Goal: Task Accomplishment & Management: Use online tool/utility

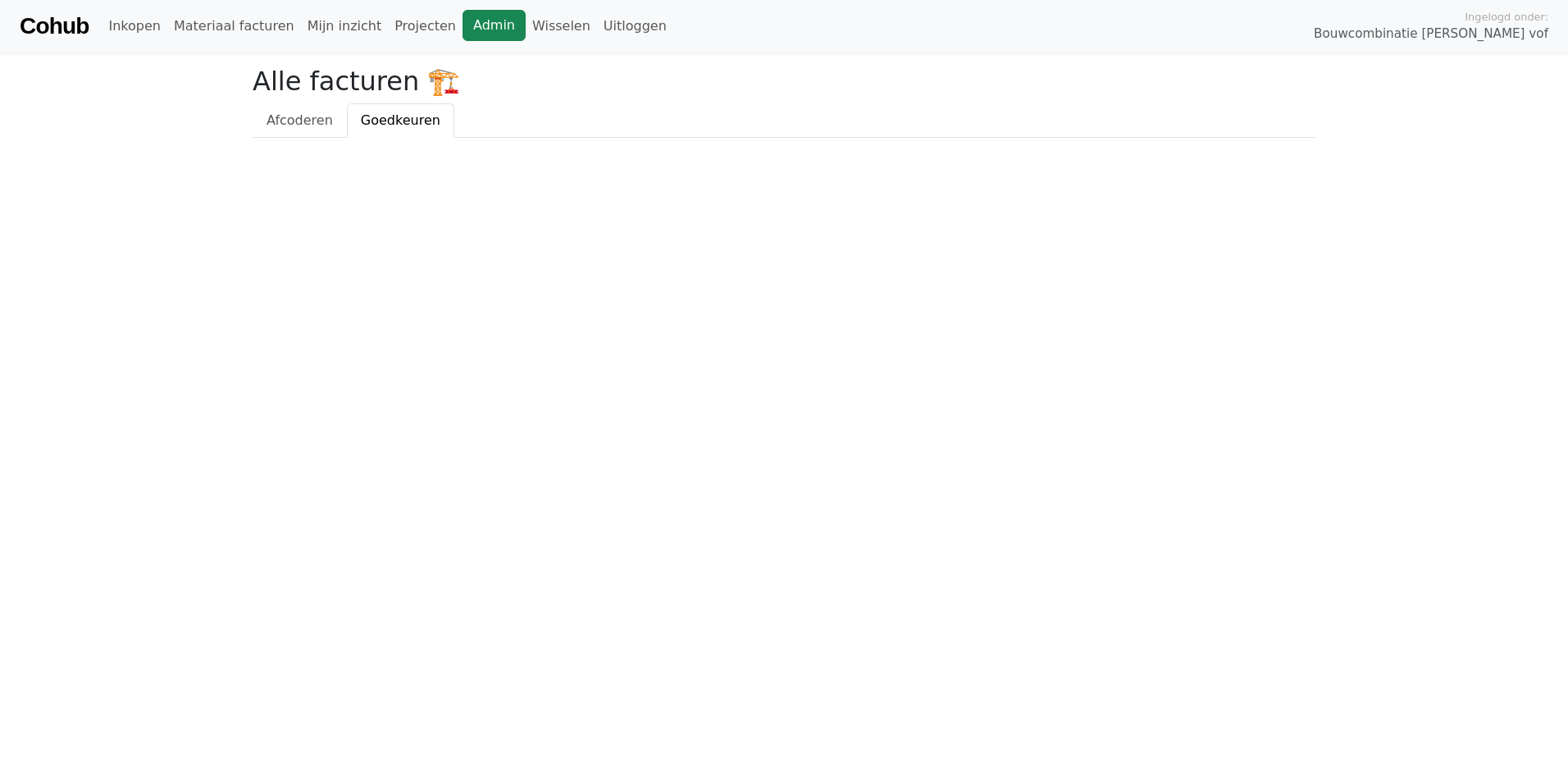
click at [463, 28] on link "Admin" at bounding box center [495, 25] width 63 height 31
click at [525, 31] on link "Wisselen" at bounding box center [561, 26] width 72 height 33
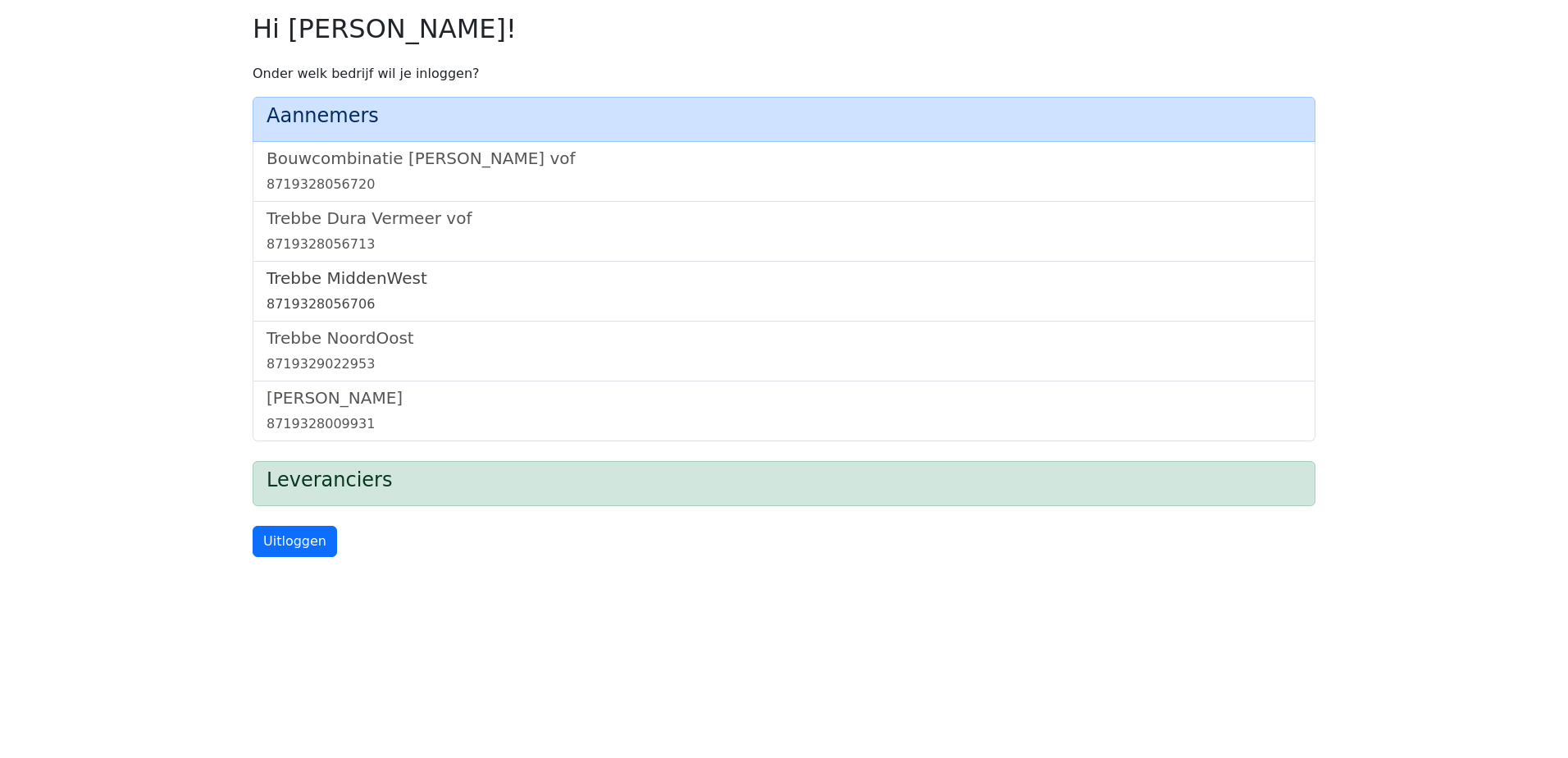
click at [386, 280] on h5 "Trebbe MiddenWest" at bounding box center [784, 277] width 1035 height 20
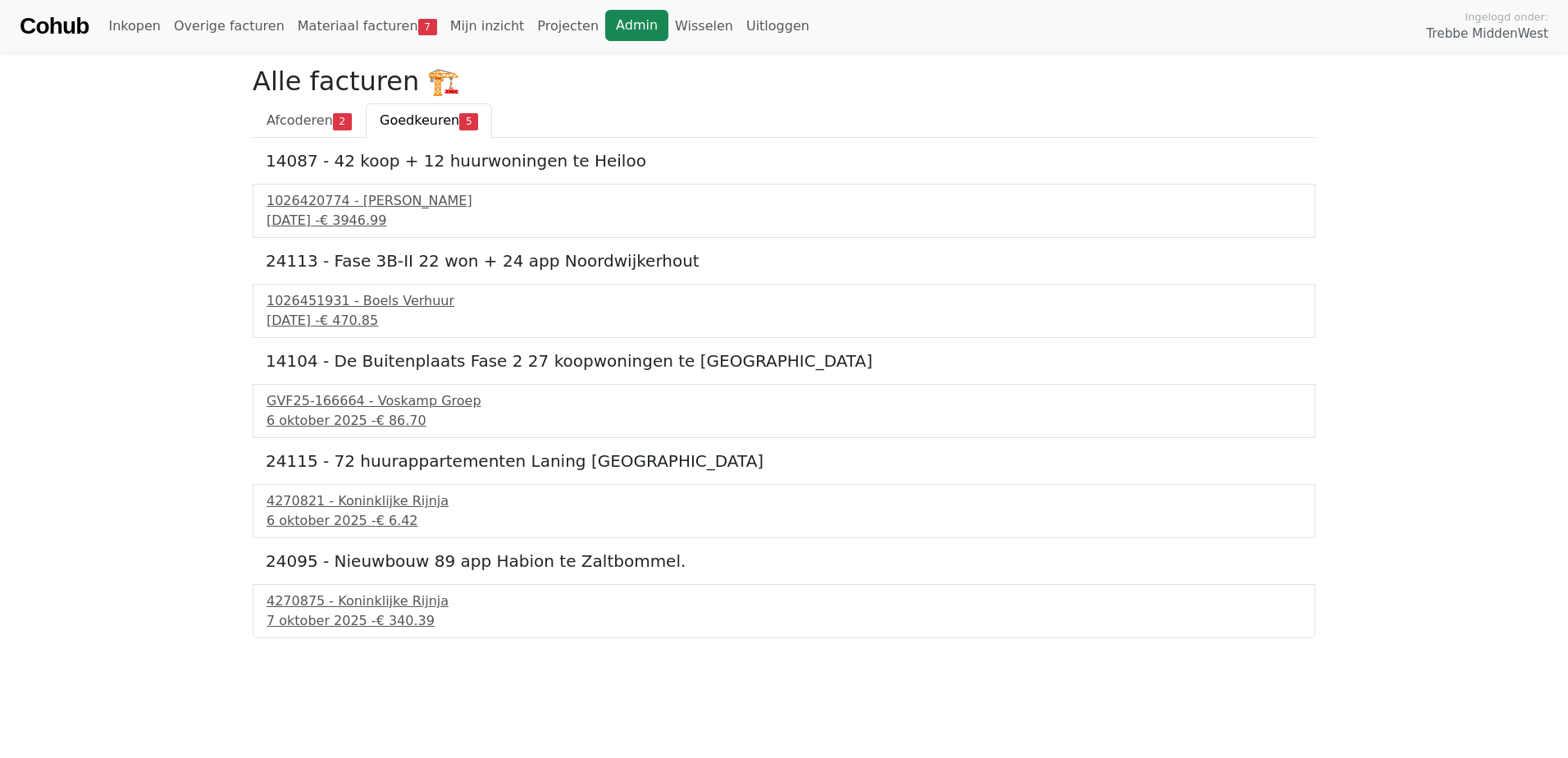
click at [606, 34] on link "Admin" at bounding box center [637, 25] width 63 height 31
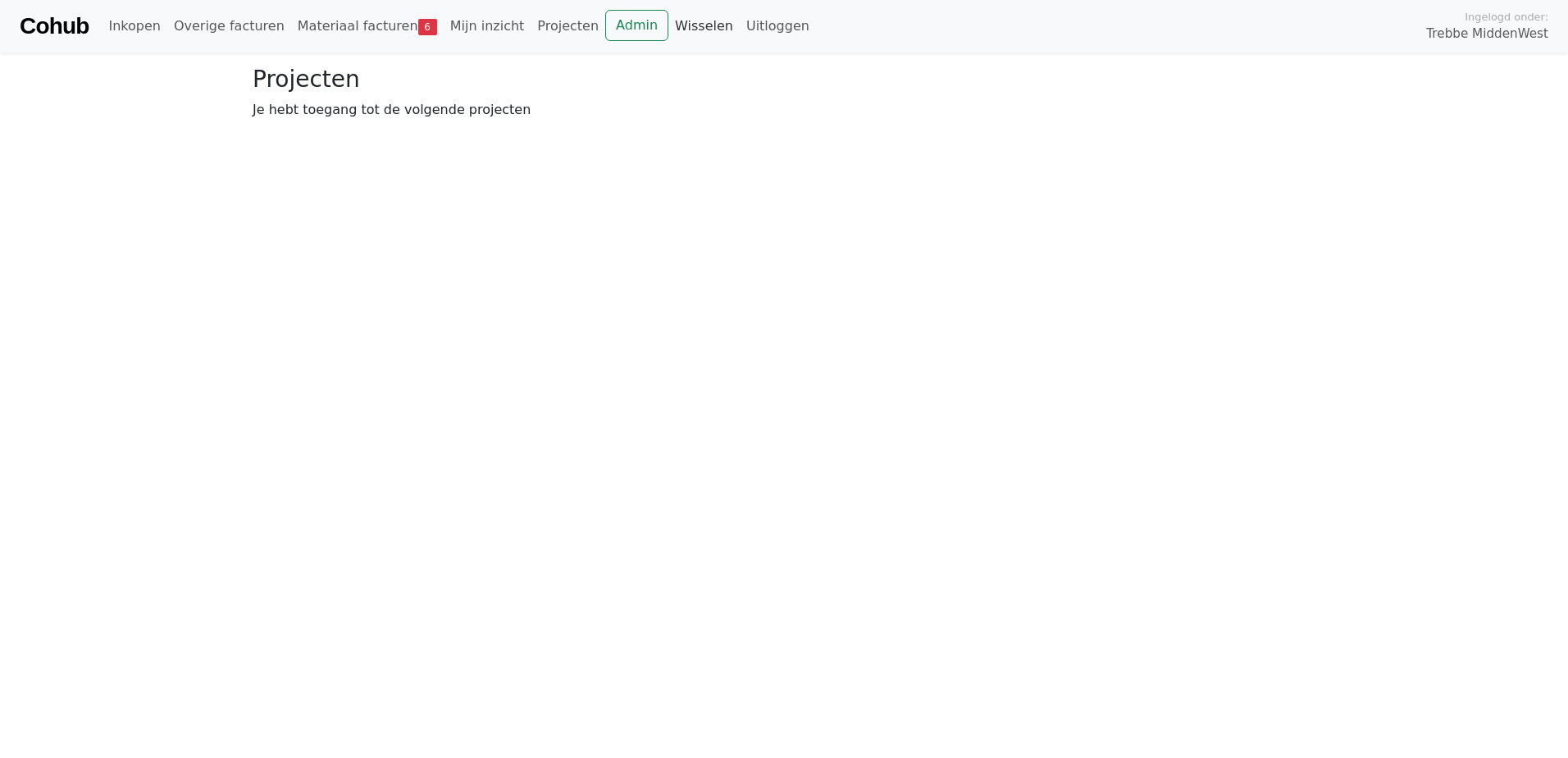
click at [669, 30] on link "Wisselen" at bounding box center [704, 26] width 72 height 33
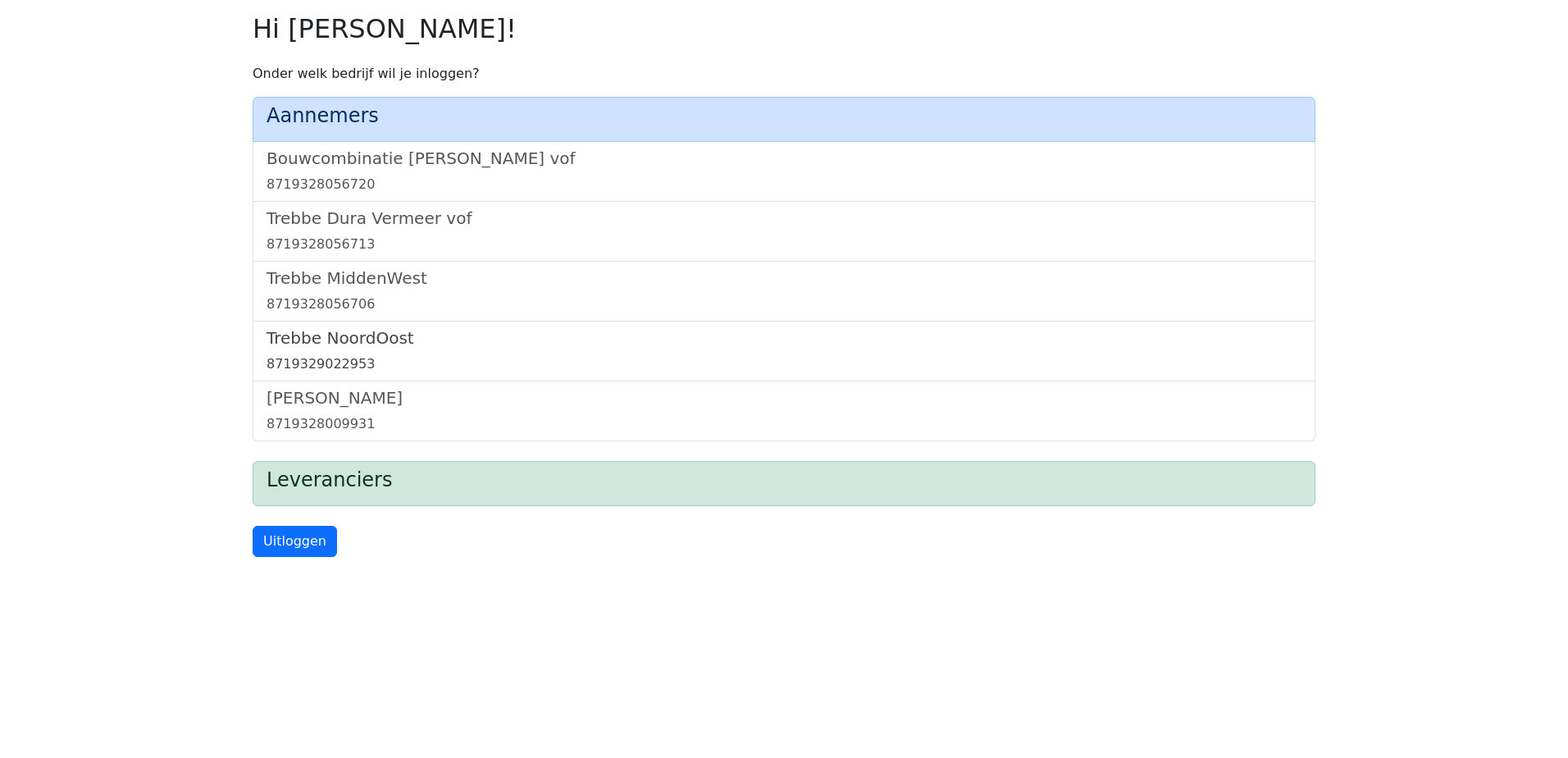
click at [377, 345] on h5 "Trebbe NoordOost" at bounding box center [784, 337] width 1035 height 20
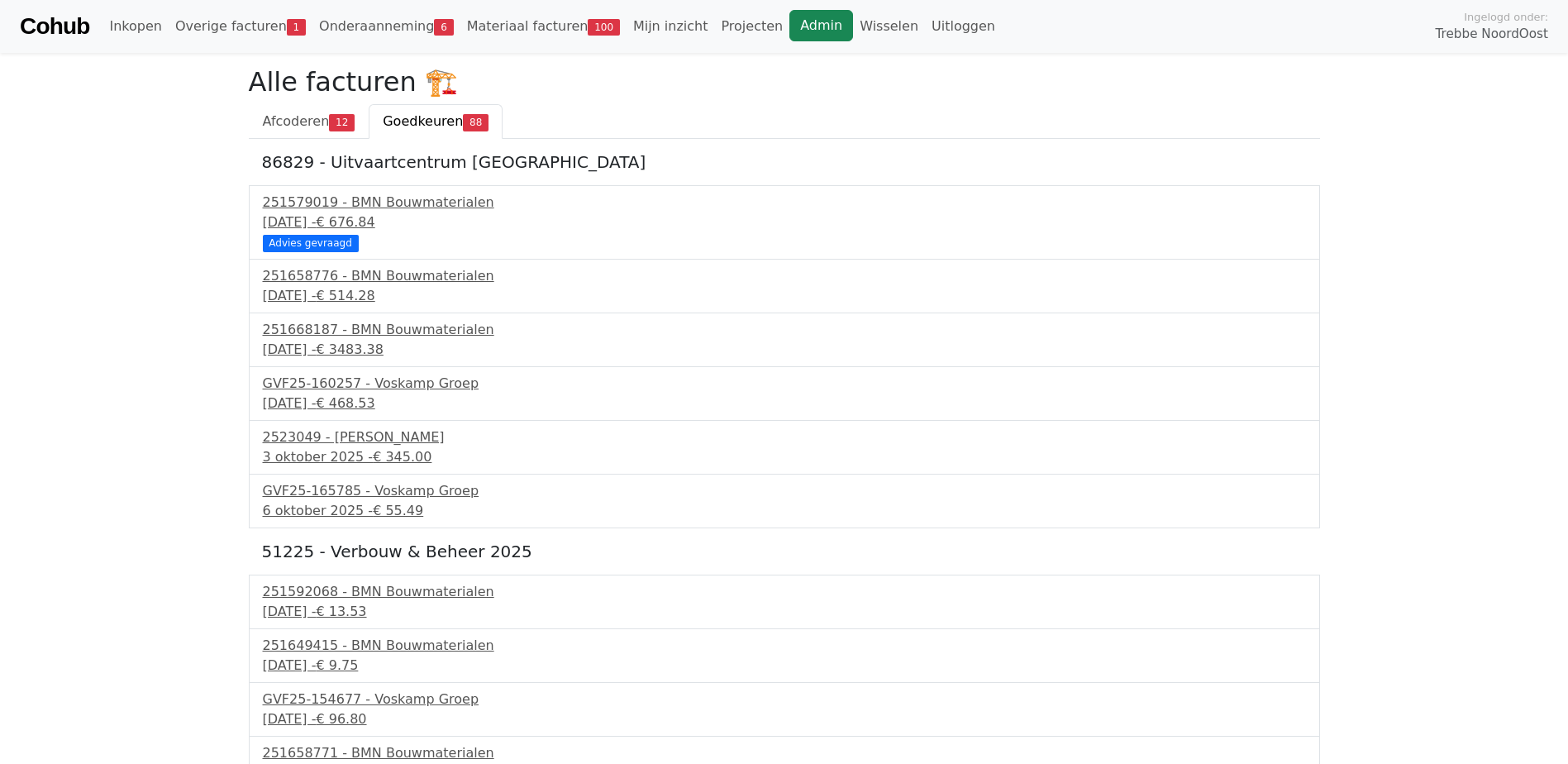
click at [790, 26] on link "Admin" at bounding box center [822, 25] width 64 height 31
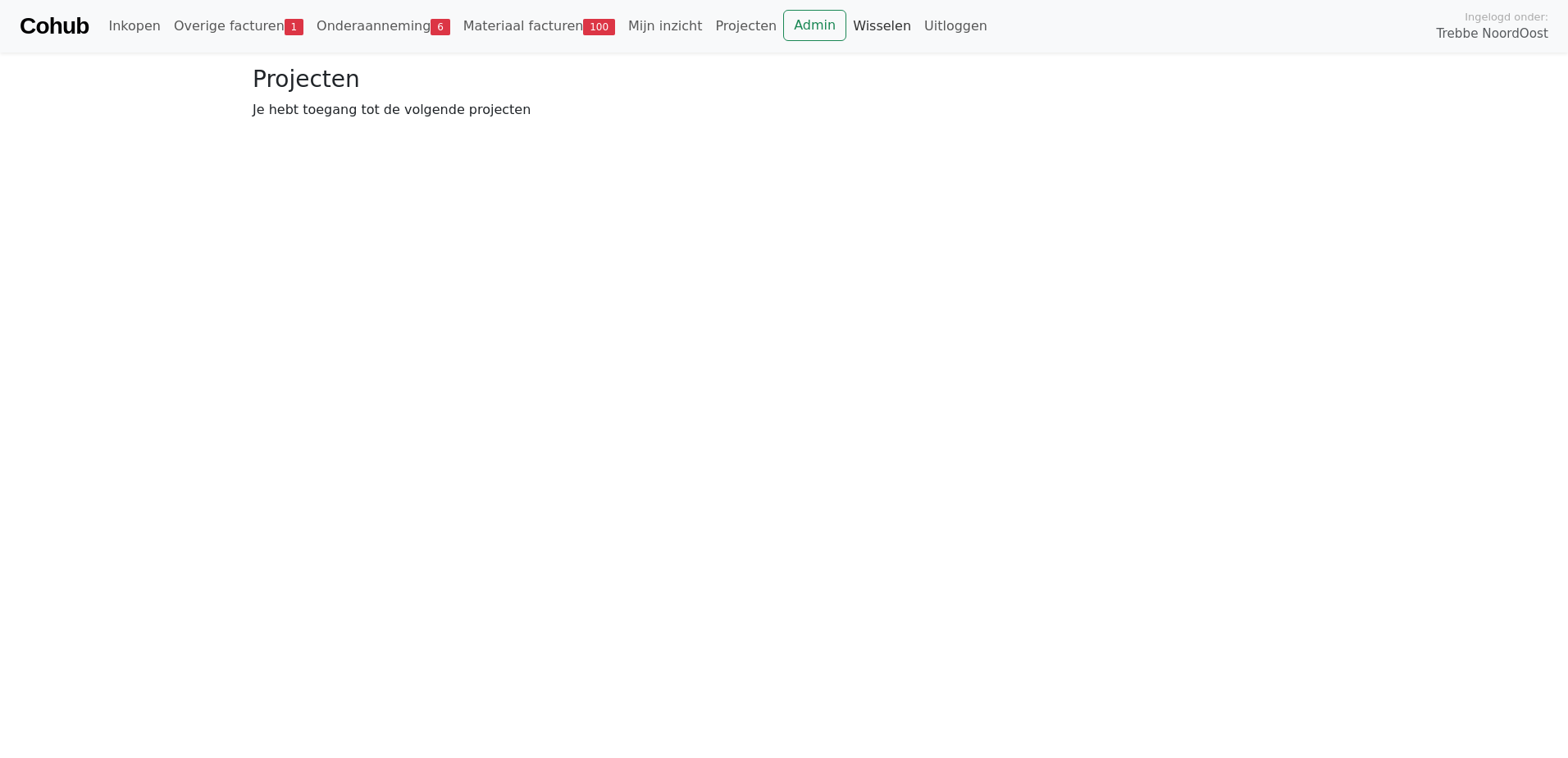
click at [847, 24] on link "Wisselen" at bounding box center [882, 26] width 72 height 33
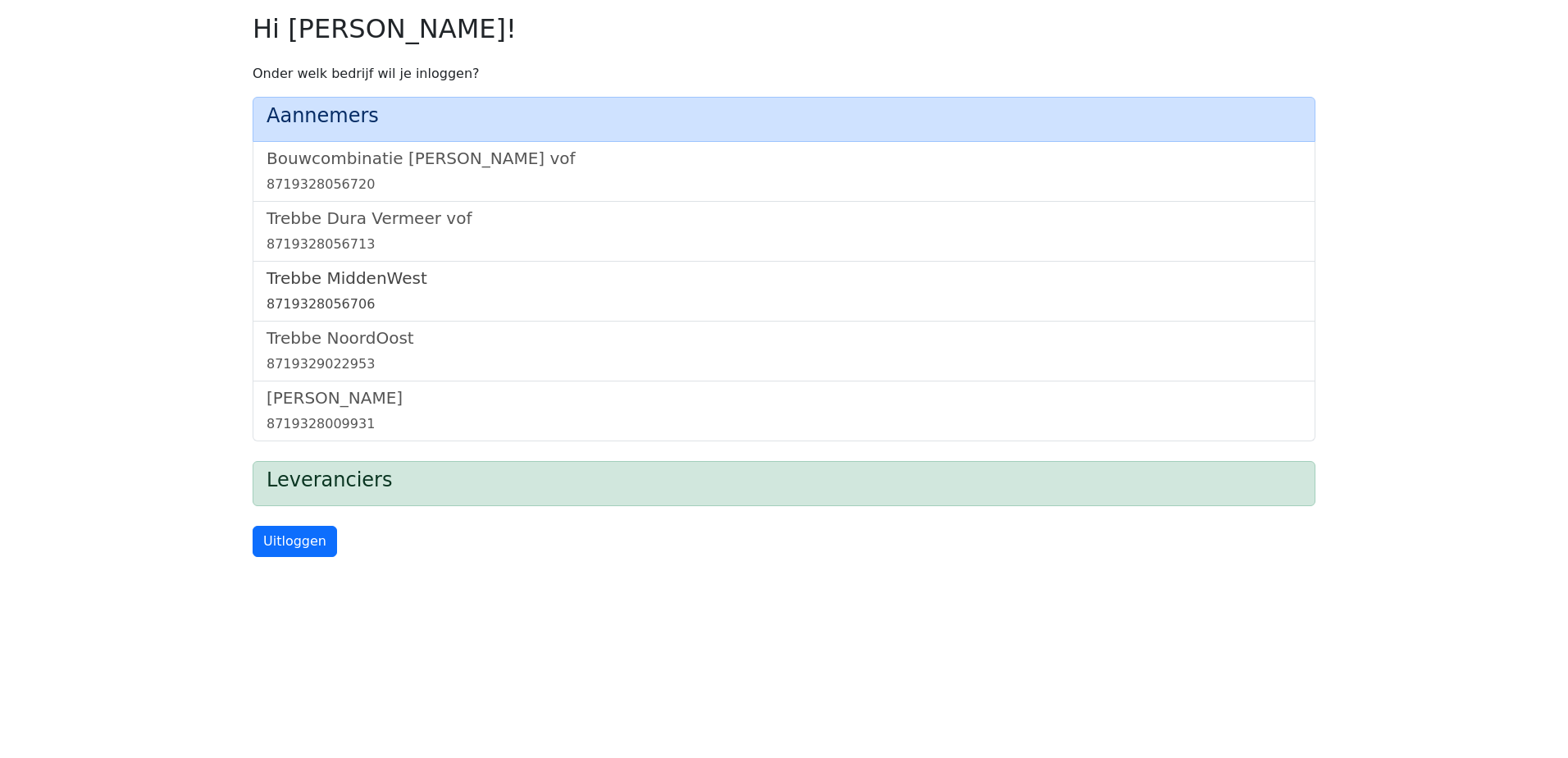
click at [361, 278] on h5 "Trebbe MiddenWest" at bounding box center [784, 277] width 1035 height 20
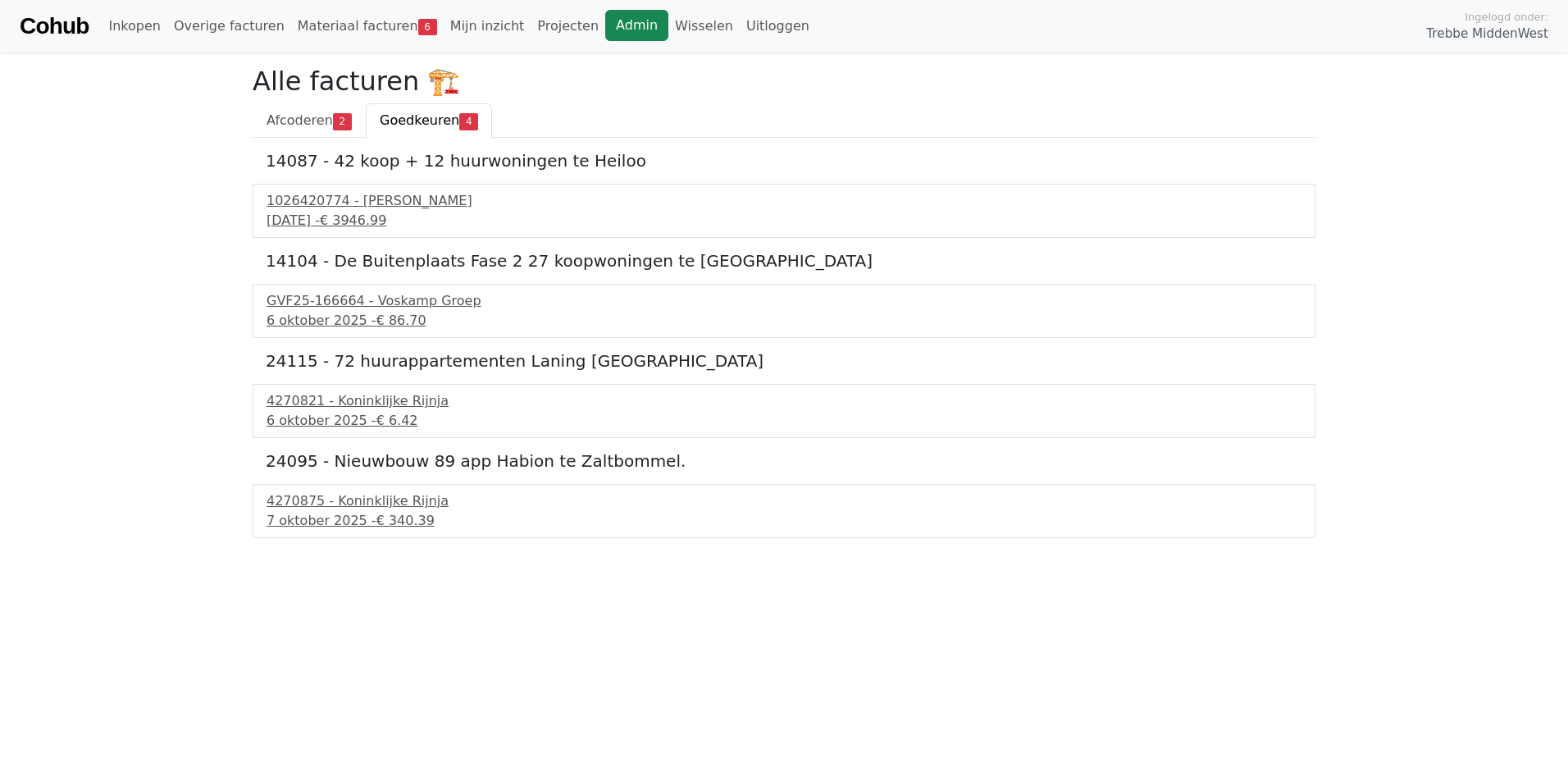
click at [606, 18] on link "Admin" at bounding box center [637, 25] width 63 height 31
